Goal: Task Accomplishment & Management: Use online tool/utility

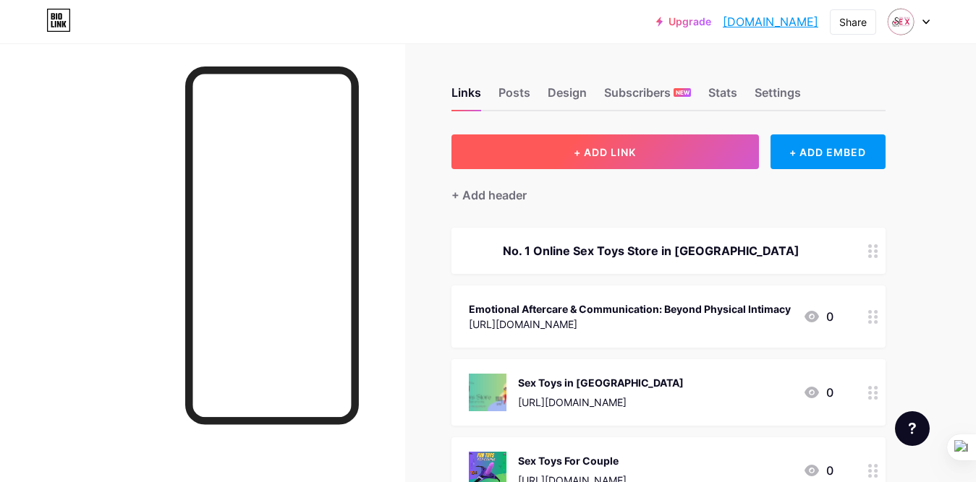
click at [624, 150] on span "+ ADD LINK" at bounding box center [605, 152] width 62 height 12
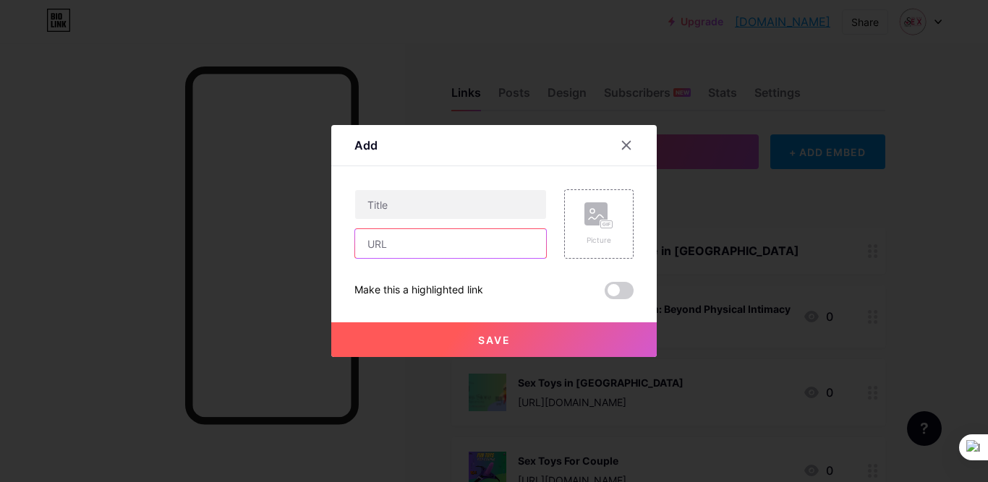
click at [414, 239] on input "text" at bounding box center [450, 243] width 191 height 29
paste input "[URL][DOMAIN_NAME]"
type input "[URL][DOMAIN_NAME]"
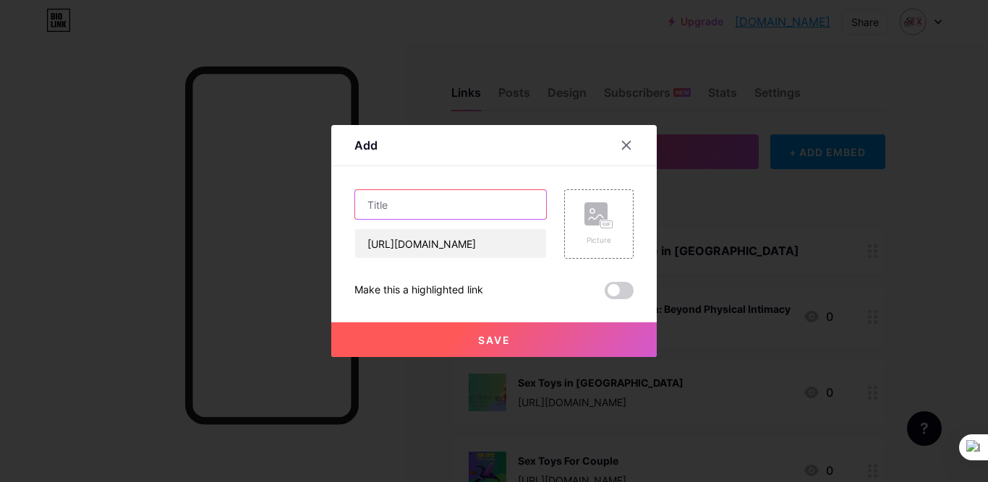
click at [414, 203] on input "text" at bounding box center [450, 204] width 191 height 29
paste input "Why Discreet Packaging Matters in the [GEOGRAPHIC_DATA]"
type input "Why Discreet Packaging Matters in the [GEOGRAPHIC_DATA]"
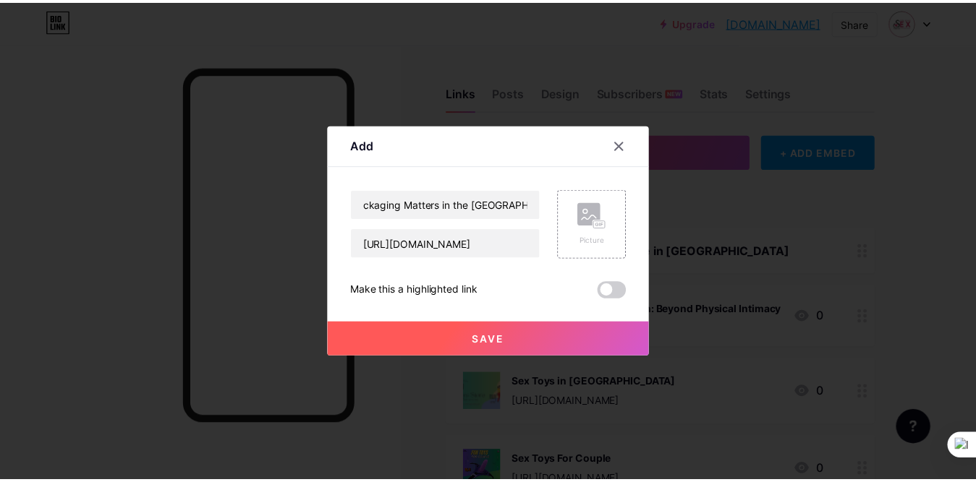
scroll to position [0, 0]
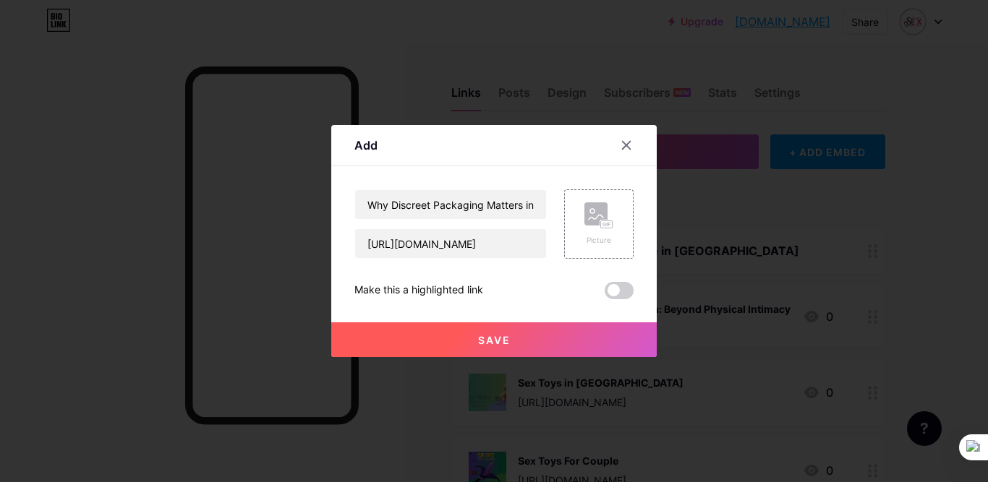
click at [490, 335] on span "Save" at bounding box center [494, 340] width 33 height 12
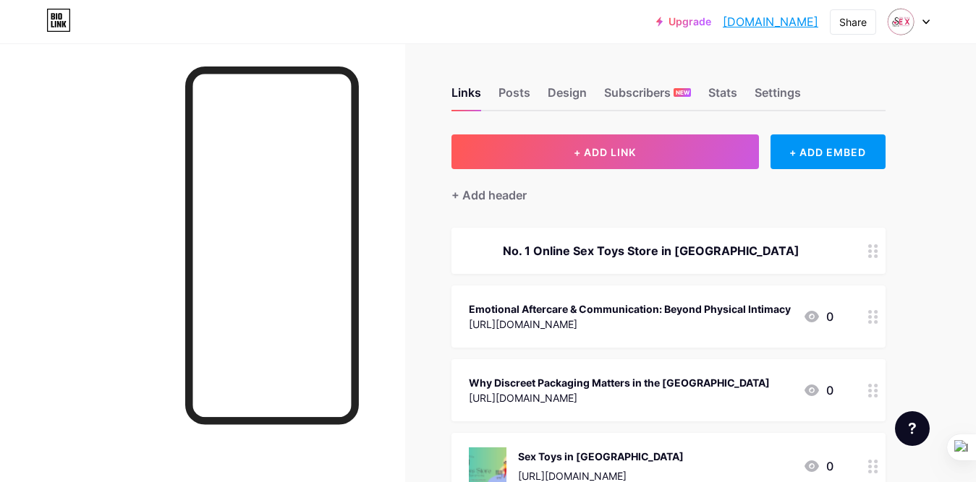
click at [765, 25] on link "[DOMAIN_NAME]" at bounding box center [770, 21] width 95 height 17
